Goal: Information Seeking & Learning: Learn about a topic

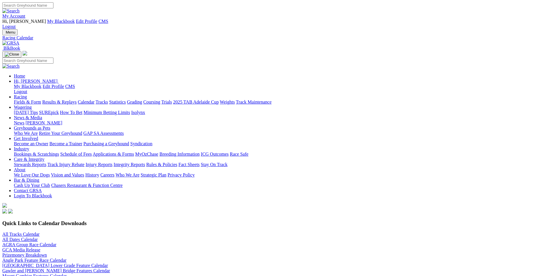
scroll to position [144, 0]
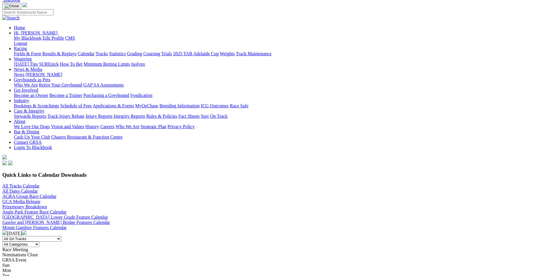
scroll to position [0, 0]
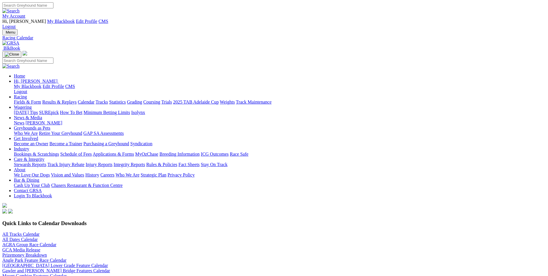
click at [41, 99] on link "Fields & Form" at bounding box center [27, 101] width 27 height 5
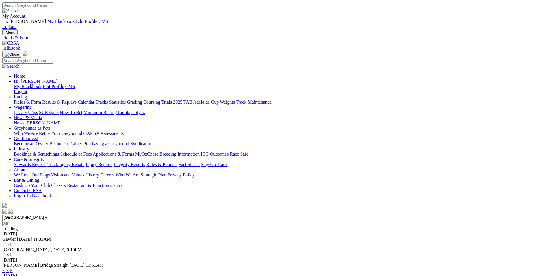
click at [25, 14] on link "My Account" at bounding box center [13, 16] width 23 height 5
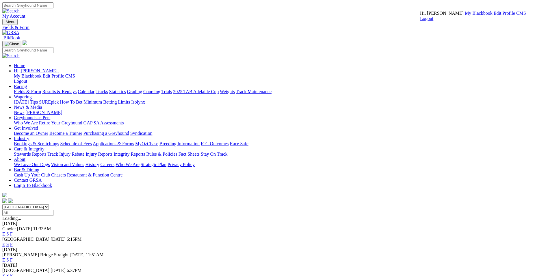
click at [516, 16] on link "CMS" at bounding box center [521, 13] width 10 height 5
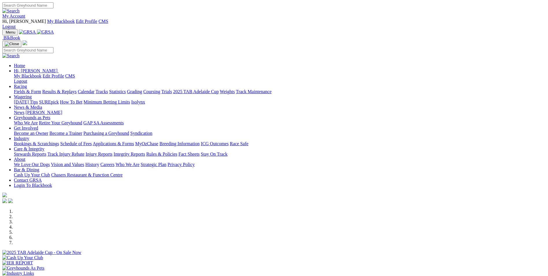
click at [32, 94] on link "Wagering" at bounding box center [23, 96] width 18 height 5
click at [59, 99] on link "SUREpick" at bounding box center [49, 101] width 20 height 5
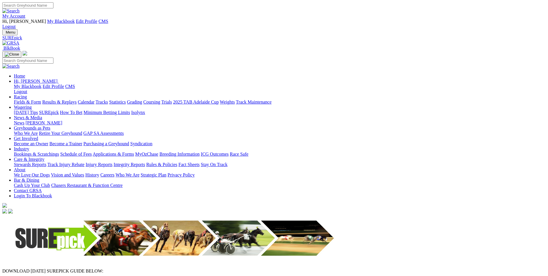
click at [19, 40] on img at bounding box center [10, 42] width 17 height 5
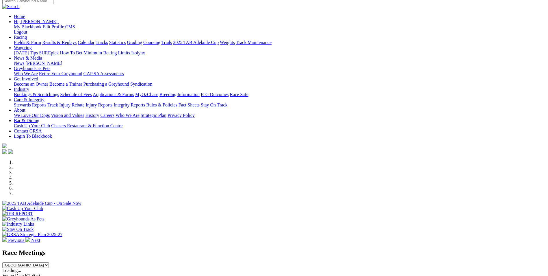
scroll to position [116, 0]
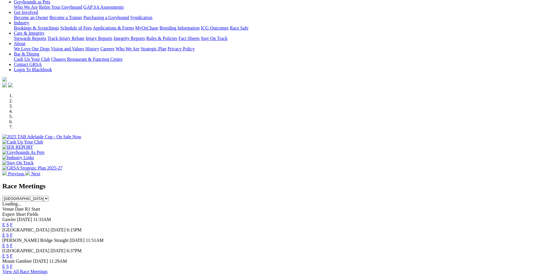
click at [5, 232] on link "E" at bounding box center [3, 234] width 3 height 5
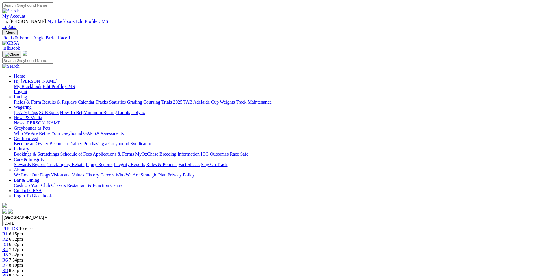
click at [125, 29] on div "Menu Fields & Form - Angle Park - Race 1 BlkBook Home Hi, Martyn My Blackbook E…" at bounding box center [273, 121] width 543 height 185
click at [19, 40] on img at bounding box center [10, 42] width 17 height 5
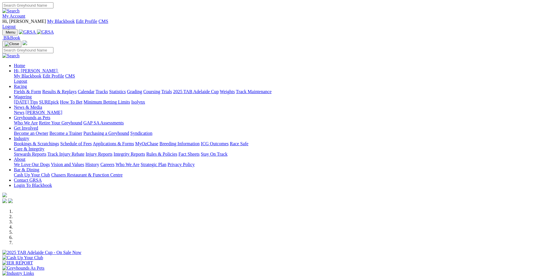
scroll to position [87, 0]
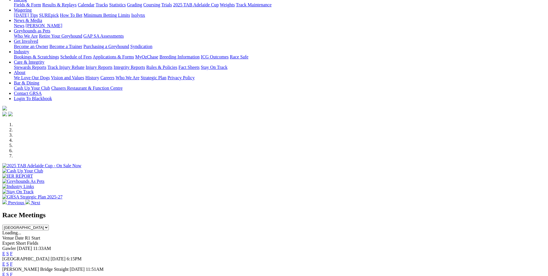
click at [5, 251] on link "E" at bounding box center [3, 253] width 3 height 5
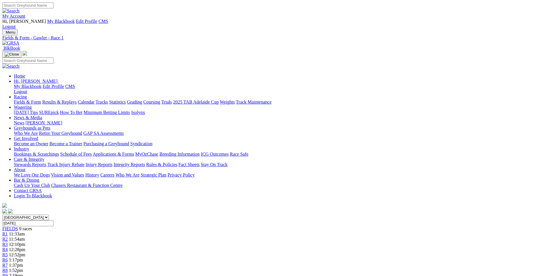
click at [19, 40] on img at bounding box center [10, 42] width 17 height 5
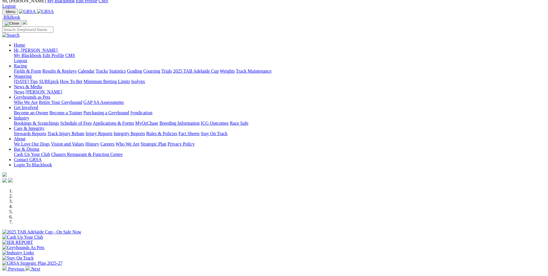
scroll to position [58, 0]
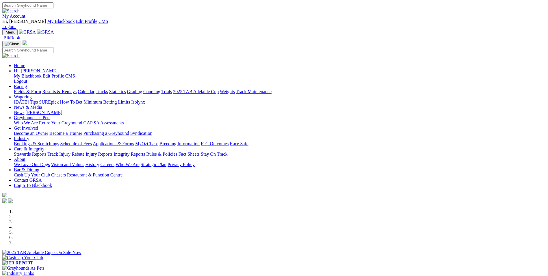
scroll to position [144, 0]
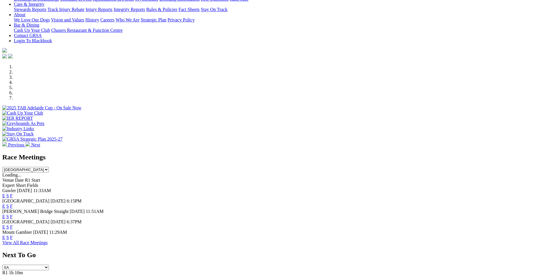
click at [5, 214] on link "E" at bounding box center [3, 216] width 3 height 5
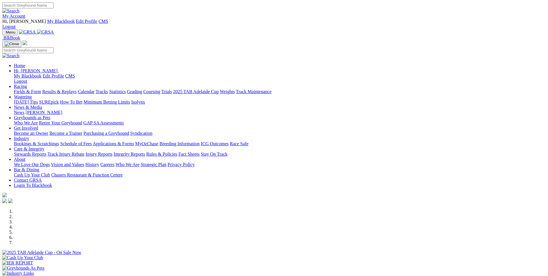
scroll to position [144, 0]
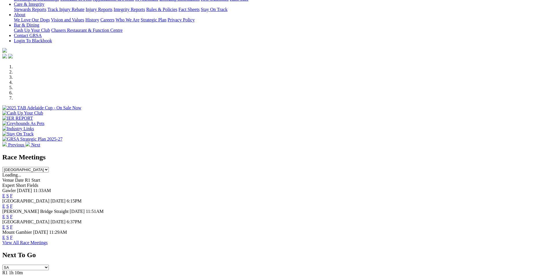
click at [5, 214] on link "E" at bounding box center [3, 216] width 3 height 5
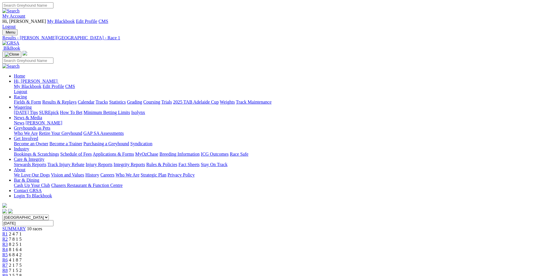
click at [41, 99] on link "Fields & Form" at bounding box center [27, 101] width 27 height 5
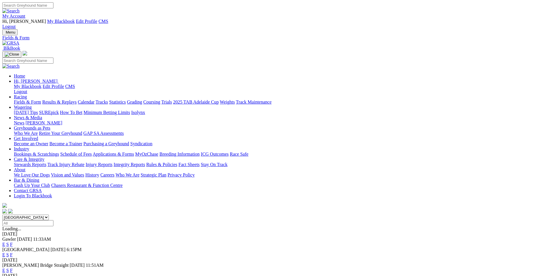
click at [5, 241] on link "E" at bounding box center [3, 243] width 3 height 5
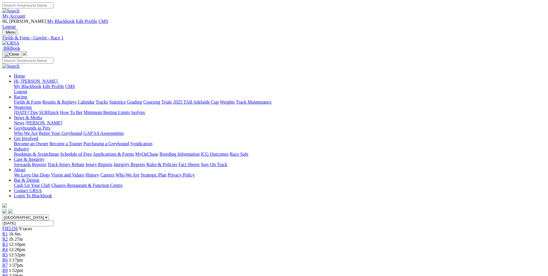
scroll to position [58, 0]
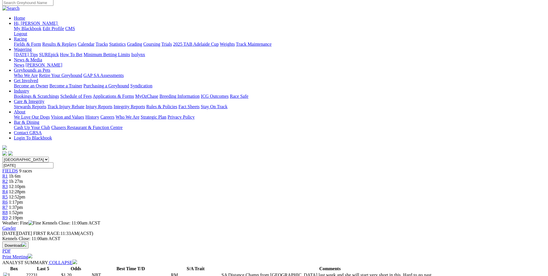
click at [77, 259] on img at bounding box center [74, 261] width 5 height 5
click at [29, 241] on button "Download" at bounding box center [15, 244] width 26 height 7
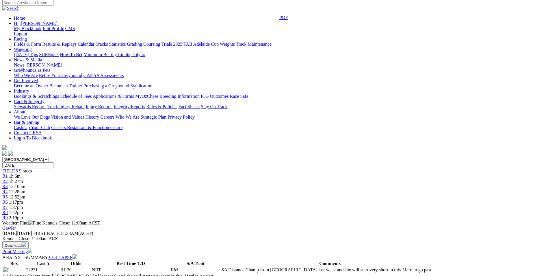
click at [307, 225] on div "Gawler Tuesday 19 Aug 2025 FIRST RACE: 11:33AM(ACST) Kennels Close: 11:00am ACS…" at bounding box center [273, 239] width 543 height 29
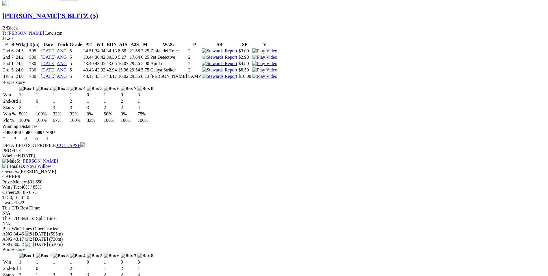
scroll to position [520, 0]
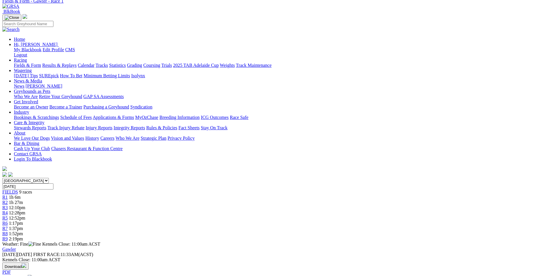
scroll to position [0, 0]
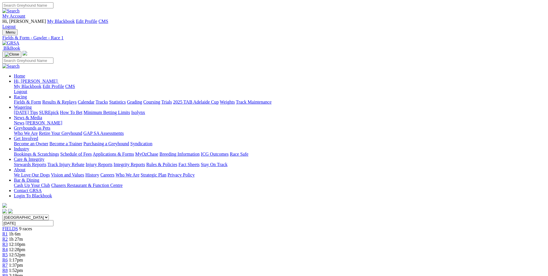
click at [19, 40] on img at bounding box center [10, 42] width 17 height 5
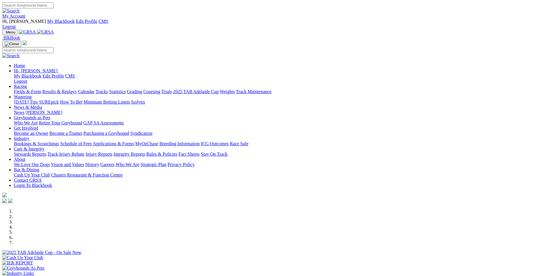
scroll to position [173, 0]
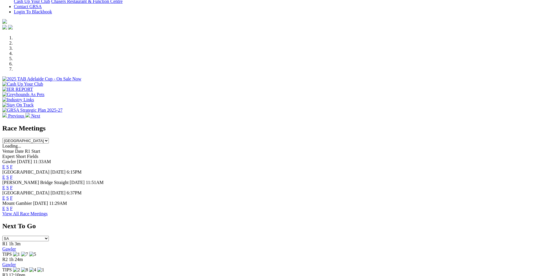
click at [9, 164] on link "S" at bounding box center [7, 166] width 3 height 5
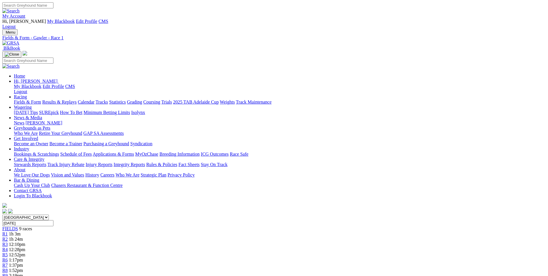
click at [53, 220] on input "Tuesday, 19 Aug 2025" at bounding box center [27, 223] width 51 height 6
type input "[DATE]"
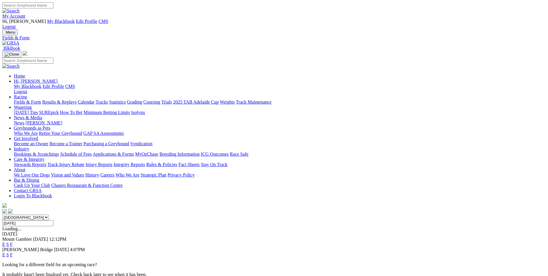
click at [13, 252] on link "F" at bounding box center [11, 254] width 3 height 5
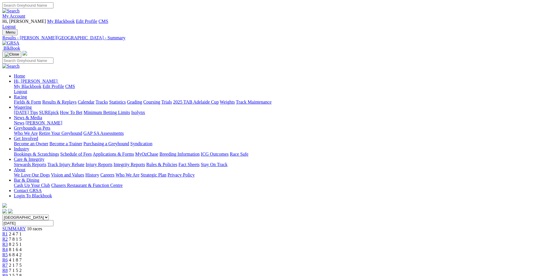
click at [26, 226] on span "SUMMARY" at bounding box center [13, 228] width 23 height 5
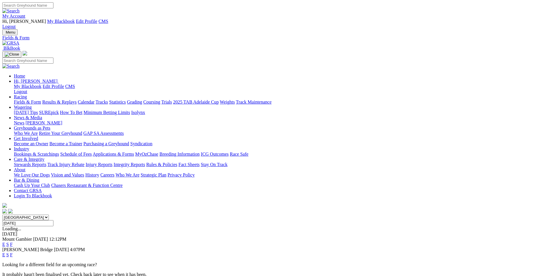
click at [13, 252] on link "F" at bounding box center [11, 254] width 3 height 5
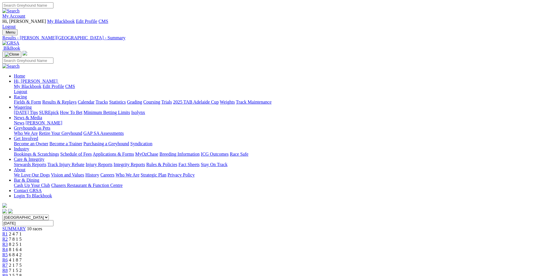
click at [49, 214] on select "South Australia New South Wales Northern Territory Queensland Tasmania Victoria…" at bounding box center [25, 216] width 46 height 5
click at [94, 99] on link "Calendar" at bounding box center [86, 101] width 17 height 5
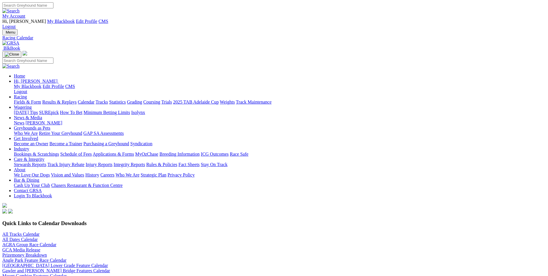
click at [118, 14] on div "My Account Hi, Martyn My Blackbook Edit Profile CMS Logout" at bounding box center [273, 15] width 543 height 27
click at [118, 29] on div "Menu Racing Calendar BlkBook Home Hi, Martyn My Blackbook Edit Profile CMS Logo…" at bounding box center [273, 121] width 543 height 185
click at [19, 40] on img at bounding box center [10, 42] width 17 height 5
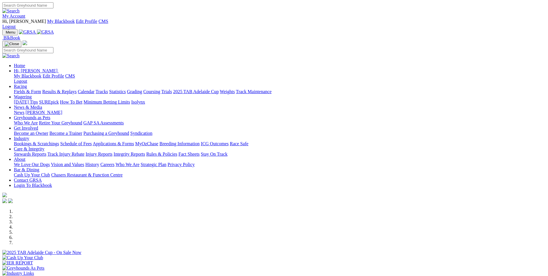
scroll to position [144, 0]
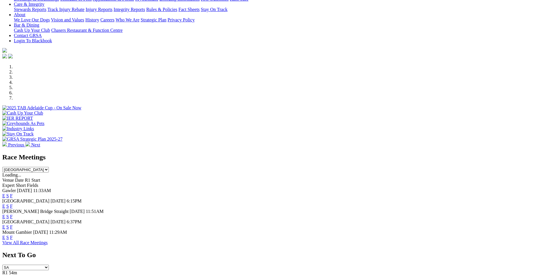
click at [5, 214] on link "E" at bounding box center [3, 216] width 3 height 5
